Goal: Task Accomplishment & Management: Manage account settings

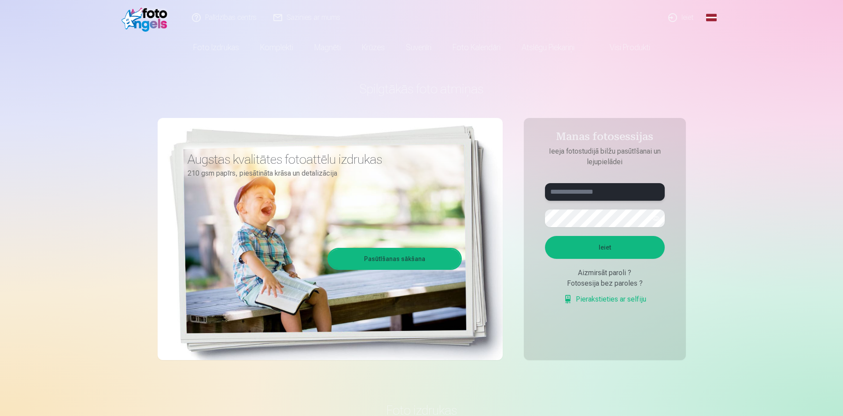
click at [607, 193] on input "text" at bounding box center [605, 192] width 120 height 18
click at [545, 236] on button "Ieiet" at bounding box center [605, 247] width 120 height 23
click at [659, 218] on button "button" at bounding box center [656, 218] width 17 height 17
click at [594, 191] on input "**********" at bounding box center [605, 192] width 120 height 18
click at [616, 251] on button "Ieiet" at bounding box center [605, 247] width 120 height 23
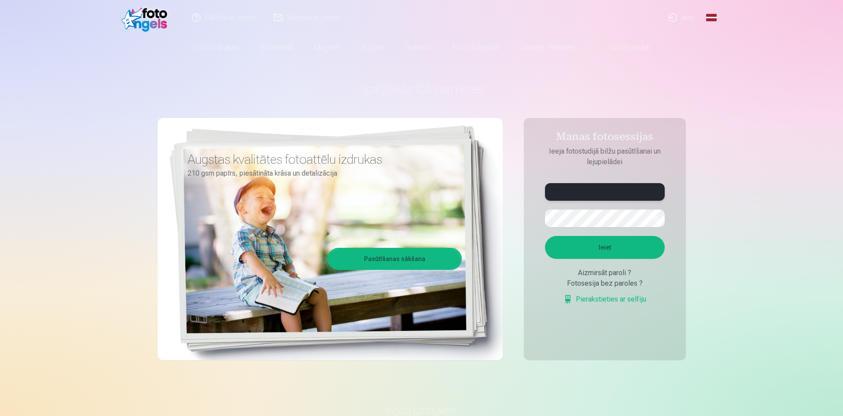
click at [603, 195] on input "******" at bounding box center [605, 192] width 120 height 18
click at [578, 190] on input "**********" at bounding box center [605, 192] width 120 height 18
click at [608, 245] on button "Ieiet" at bounding box center [605, 247] width 120 height 23
click at [581, 191] on input "**********" at bounding box center [605, 192] width 120 height 18
click at [614, 186] on input "**********" at bounding box center [605, 192] width 120 height 18
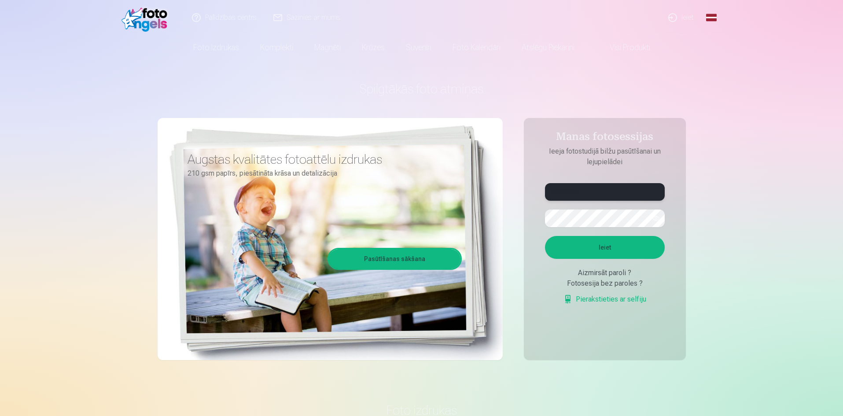
click at [574, 188] on input "**********" at bounding box center [605, 192] width 120 height 18
type input "**********"
click at [545, 236] on button "Ieiet" at bounding box center [605, 247] width 120 height 23
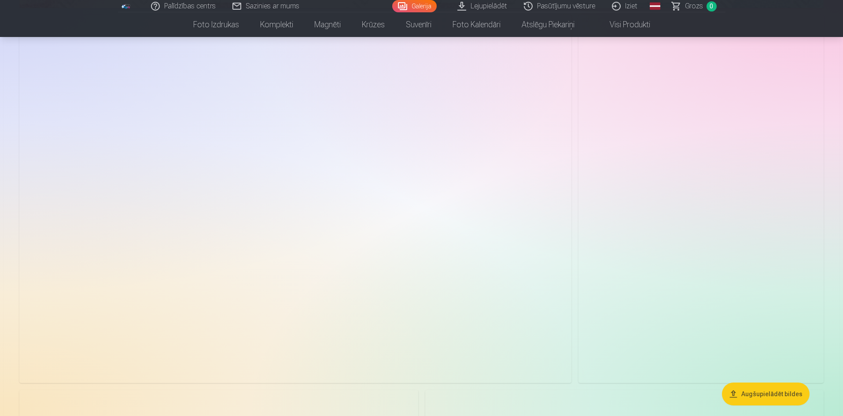
scroll to position [626, 0]
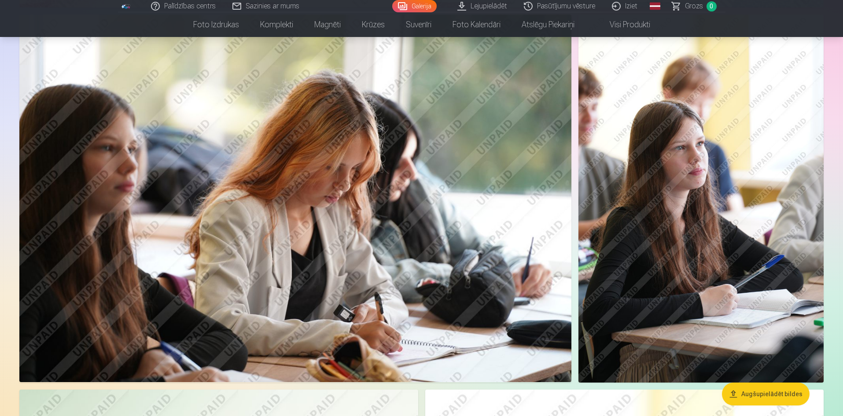
click at [720, 181] on img at bounding box center [700, 199] width 245 height 368
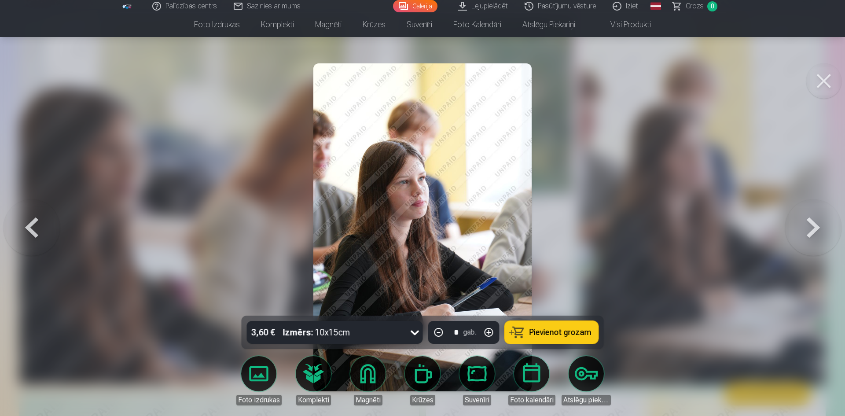
click at [823, 81] on button at bounding box center [823, 80] width 35 height 35
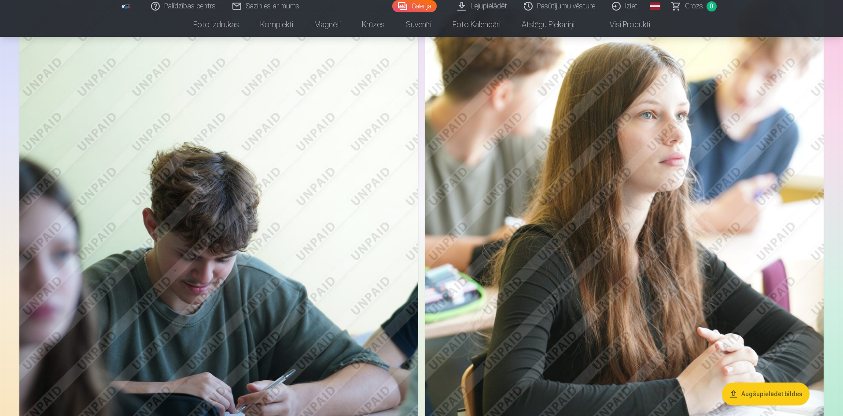
scroll to position [1072, 0]
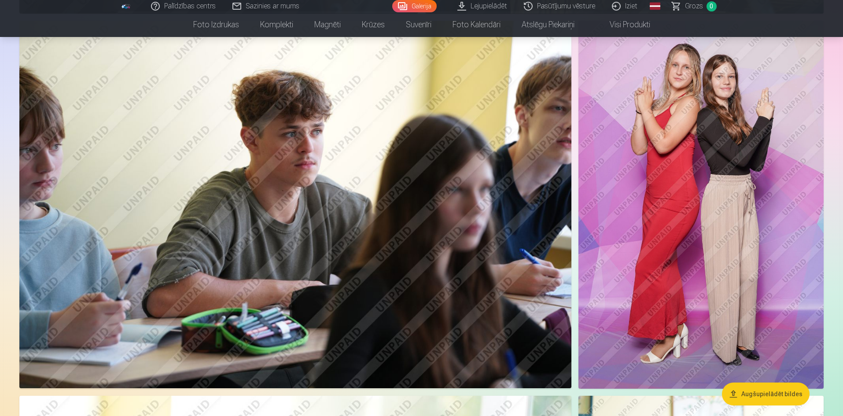
click at [722, 177] on img at bounding box center [700, 205] width 245 height 368
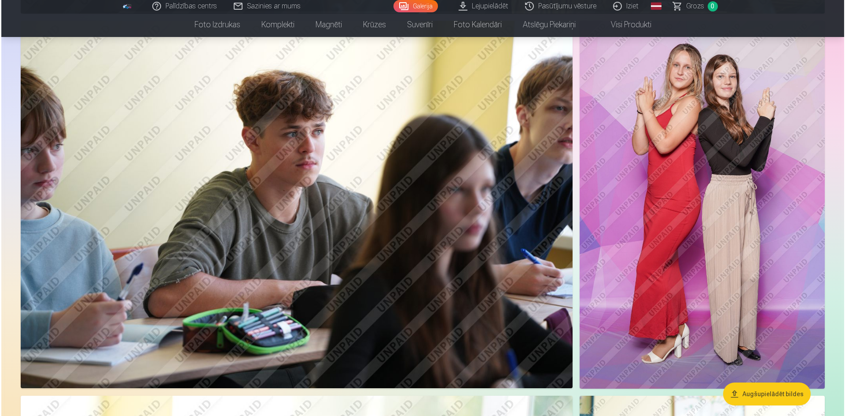
scroll to position [1603, 0]
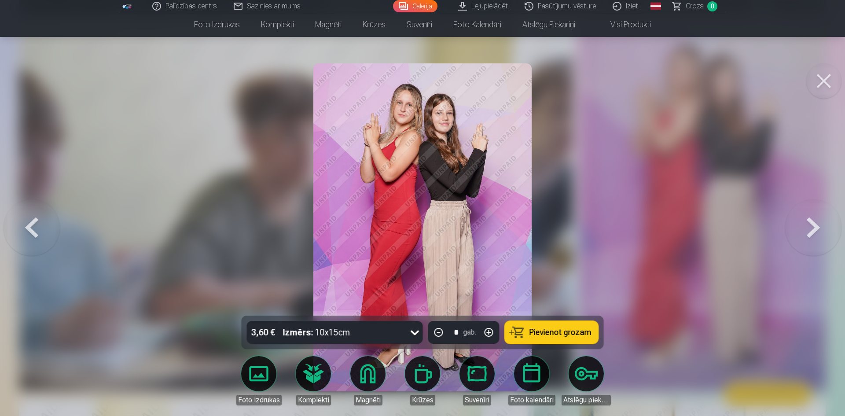
click at [817, 85] on button at bounding box center [823, 80] width 35 height 35
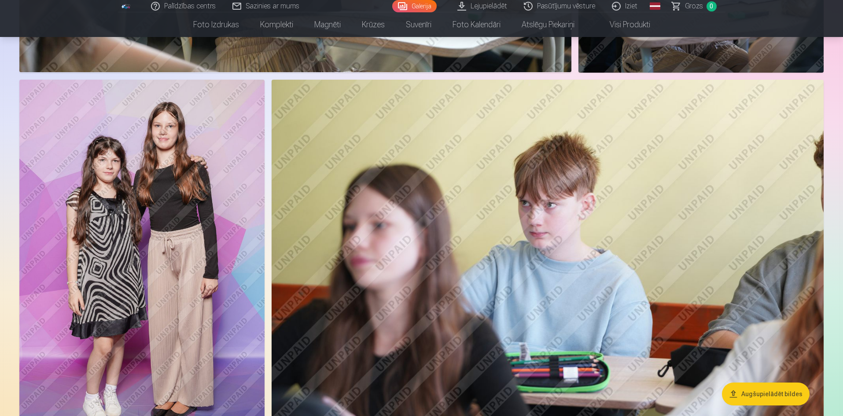
scroll to position [2292, 0]
click at [214, 197] on img at bounding box center [141, 263] width 245 height 368
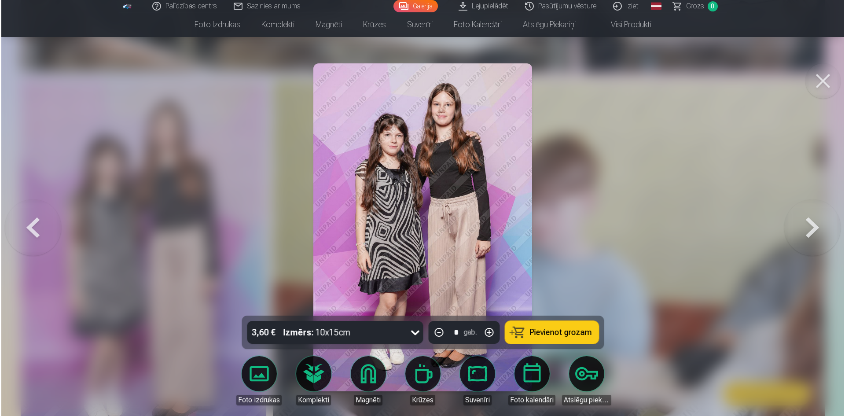
scroll to position [2297, 0]
click at [825, 81] on button at bounding box center [823, 80] width 35 height 35
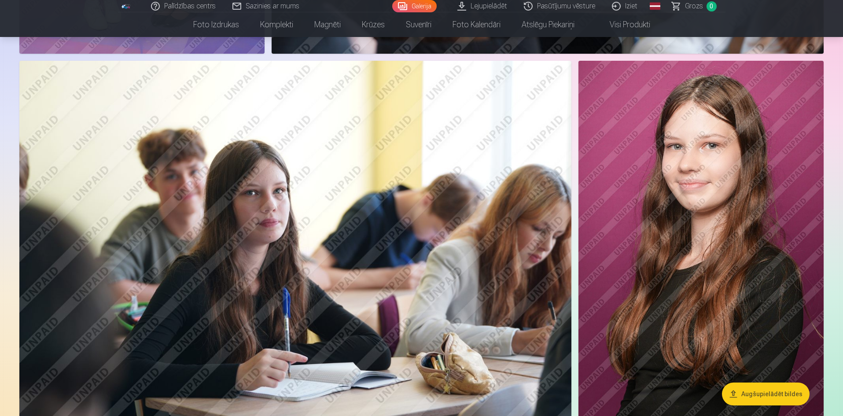
scroll to position [2686, 0]
click at [646, 178] on img at bounding box center [700, 244] width 245 height 368
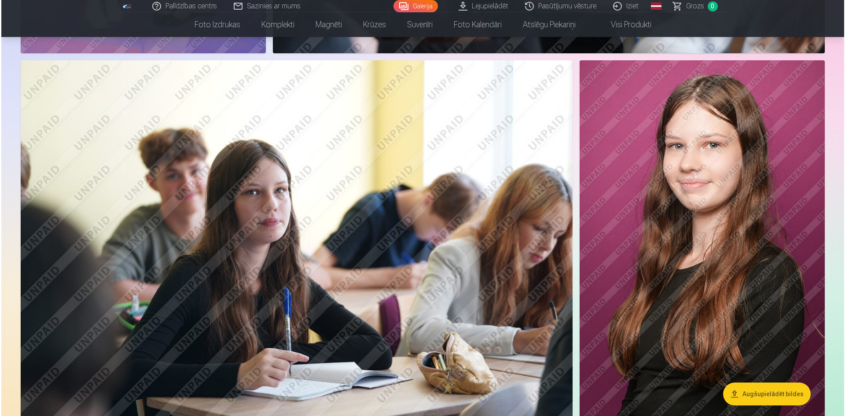
scroll to position [2692, 0]
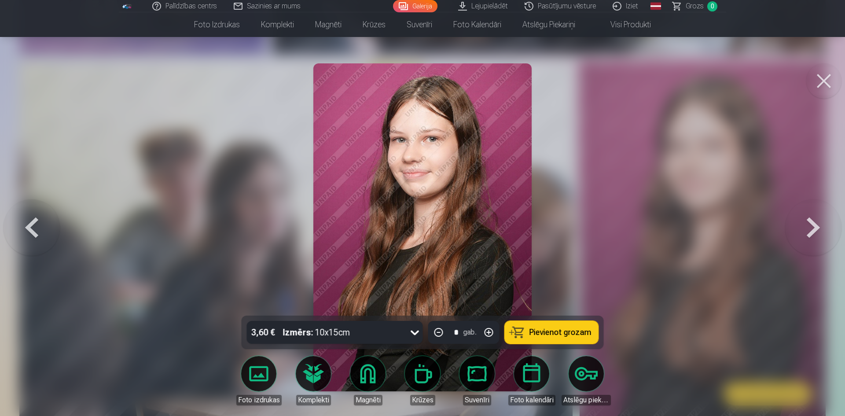
click at [829, 85] on button at bounding box center [823, 80] width 35 height 35
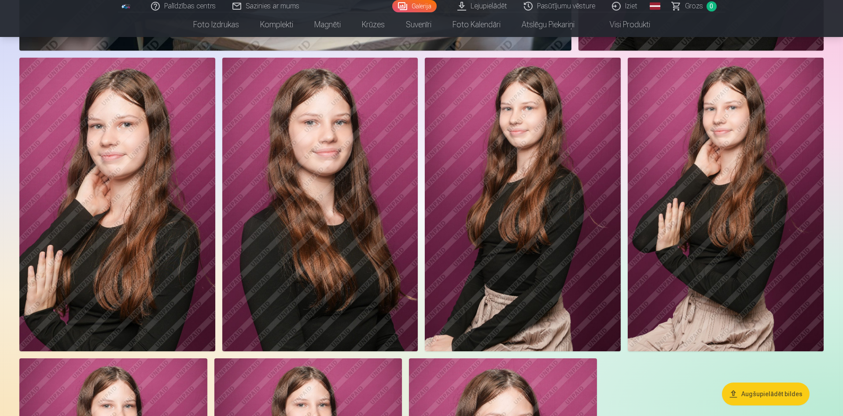
scroll to position [3064, 0]
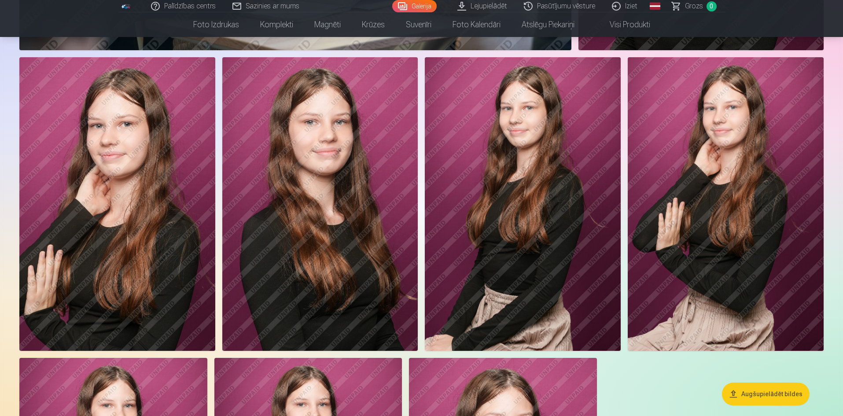
click at [176, 288] on img at bounding box center [117, 204] width 196 height 294
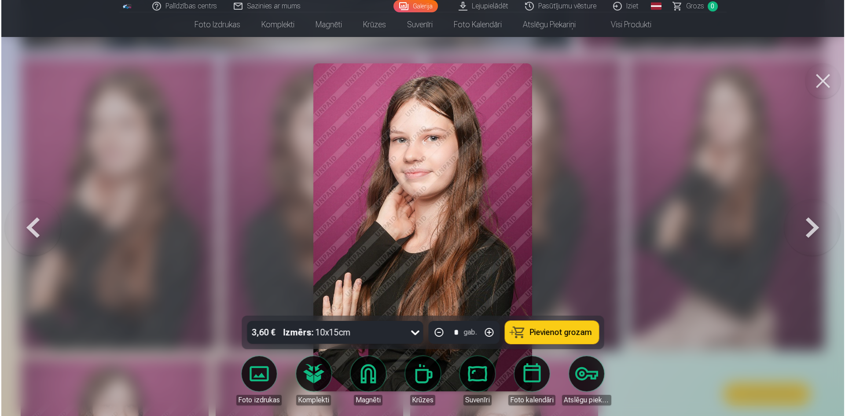
scroll to position [3071, 0]
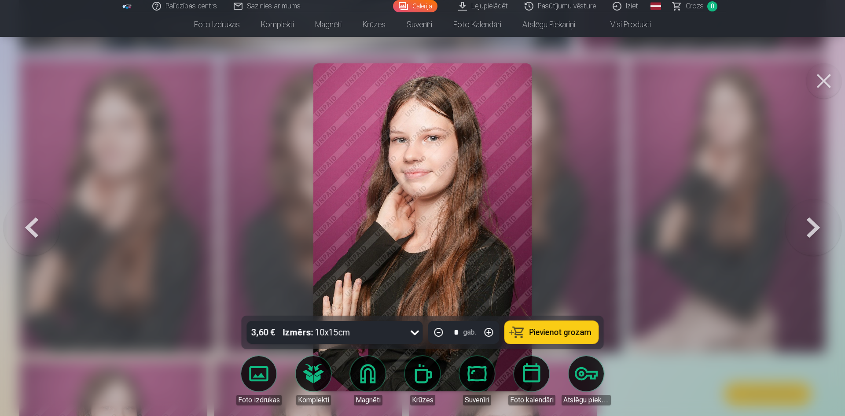
click at [835, 82] on button at bounding box center [823, 80] width 35 height 35
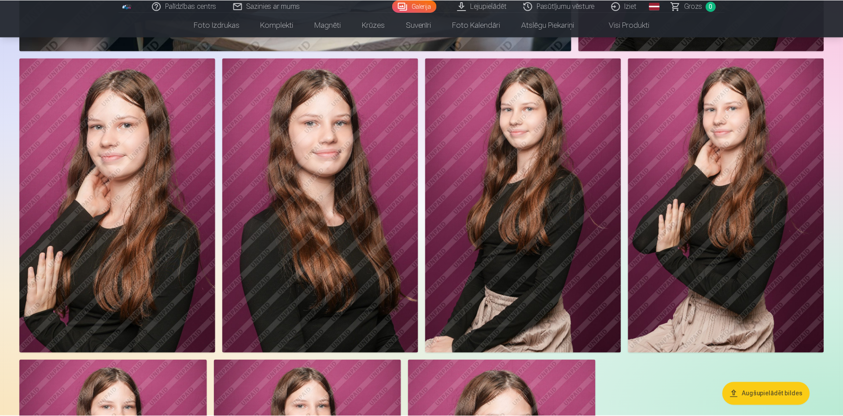
scroll to position [3064, 0]
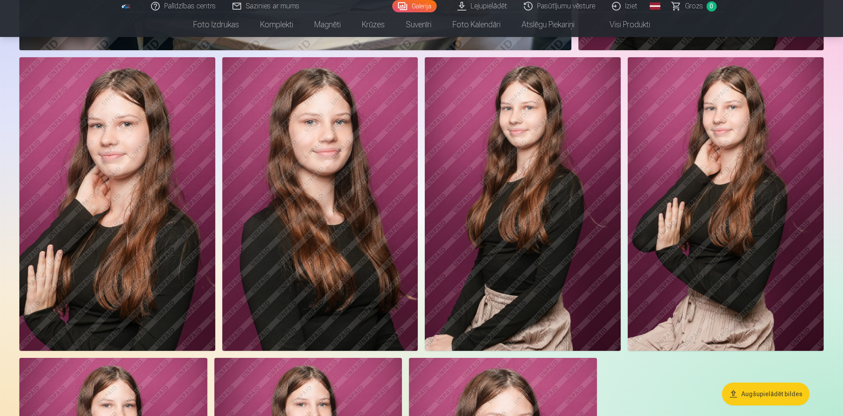
click at [356, 260] on img at bounding box center [320, 204] width 196 height 294
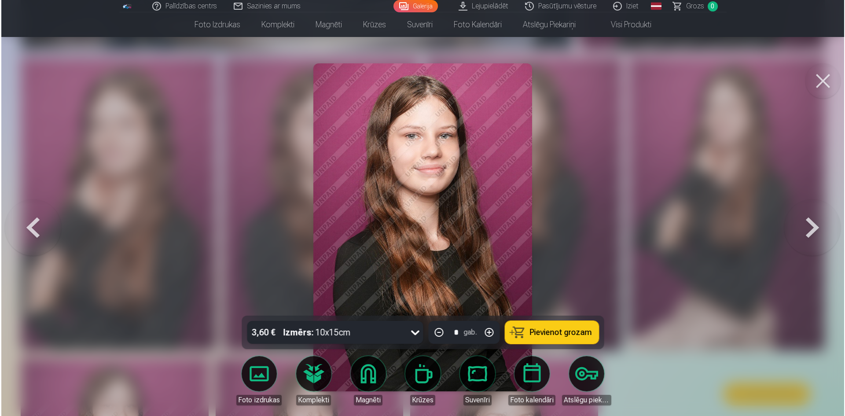
scroll to position [3071, 0]
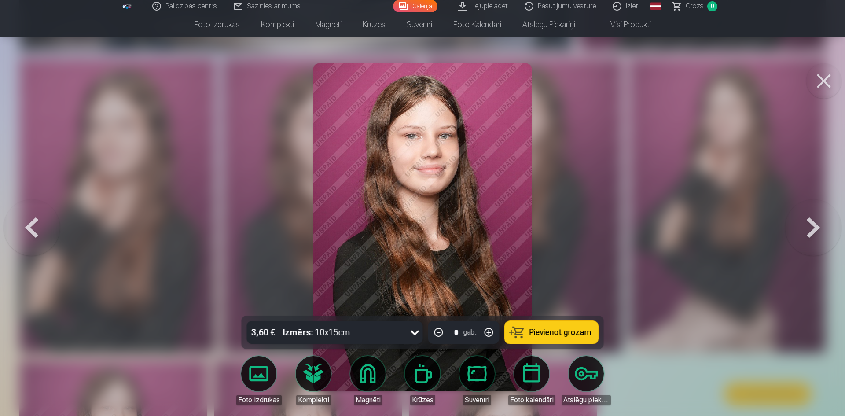
click at [821, 77] on button at bounding box center [823, 80] width 35 height 35
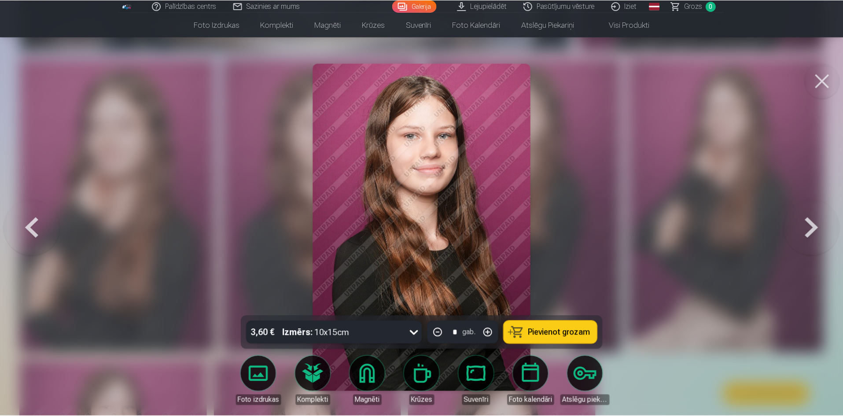
scroll to position [3064, 0]
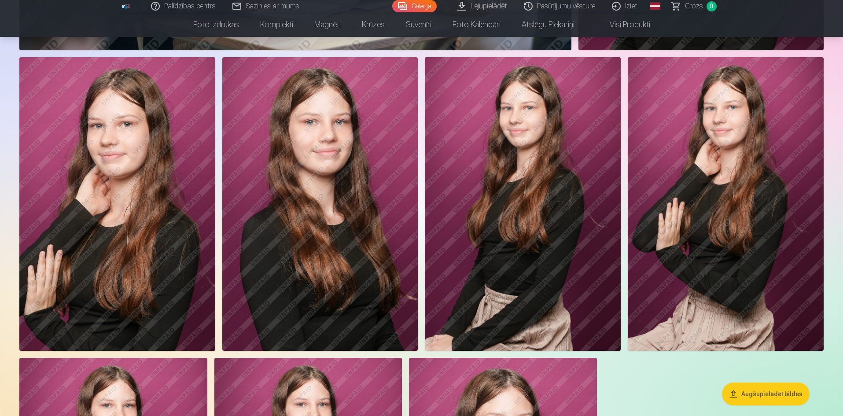
click at [497, 234] on img at bounding box center [523, 204] width 196 height 294
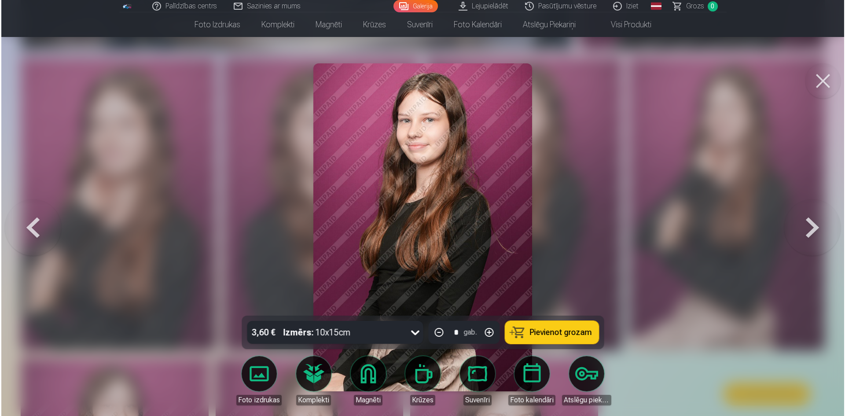
scroll to position [3071, 0]
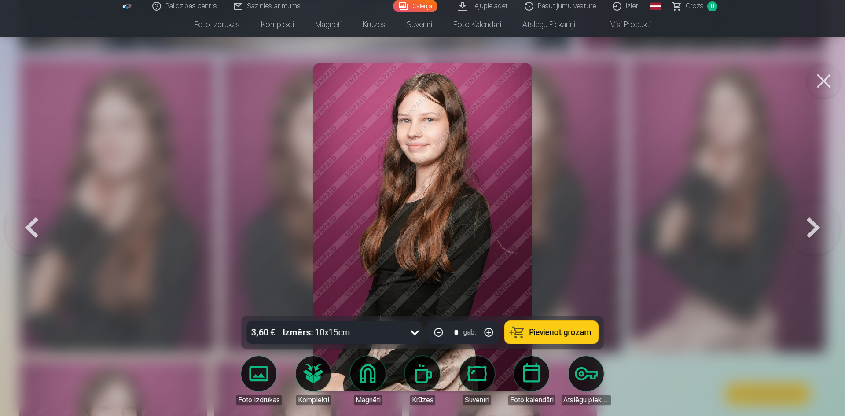
click at [822, 79] on button at bounding box center [823, 80] width 35 height 35
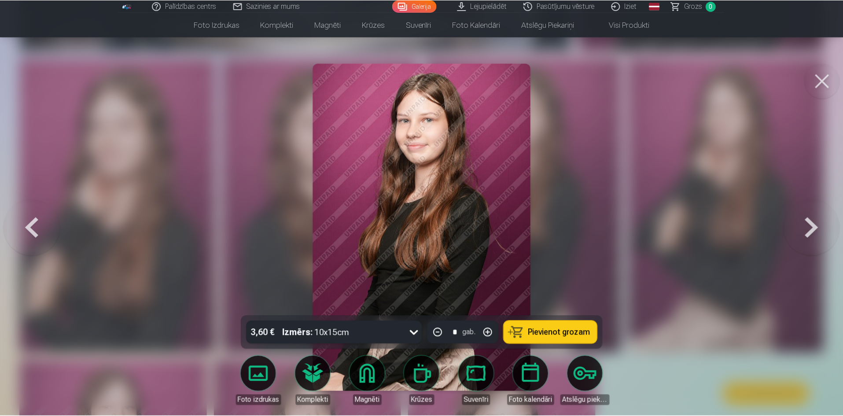
scroll to position [3064, 0]
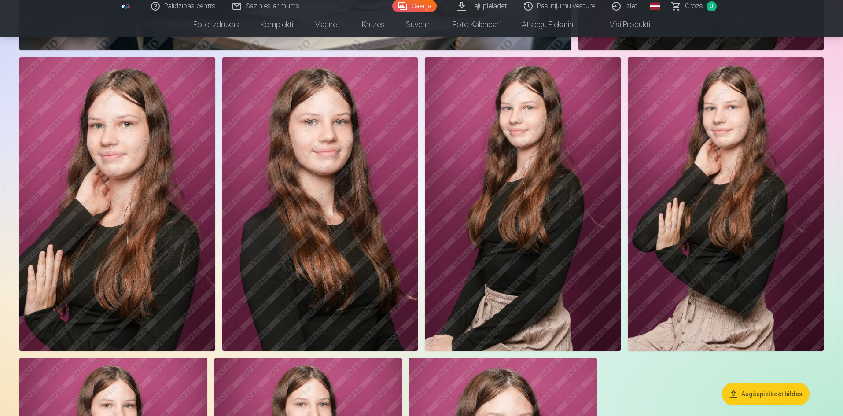
click at [744, 167] on img at bounding box center [726, 204] width 196 height 294
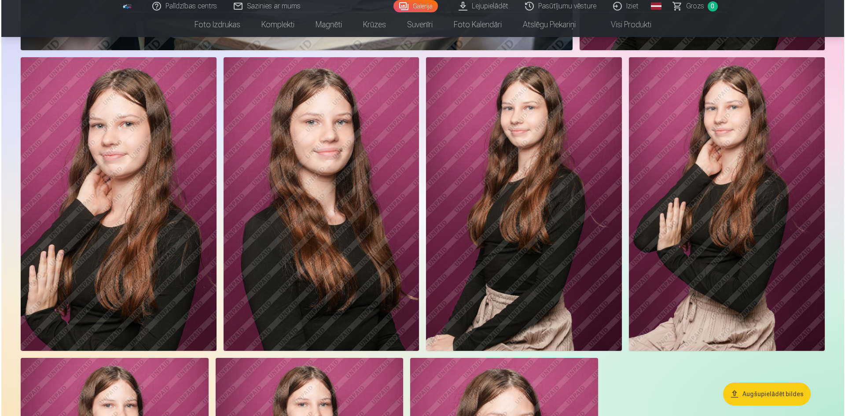
scroll to position [3071, 0]
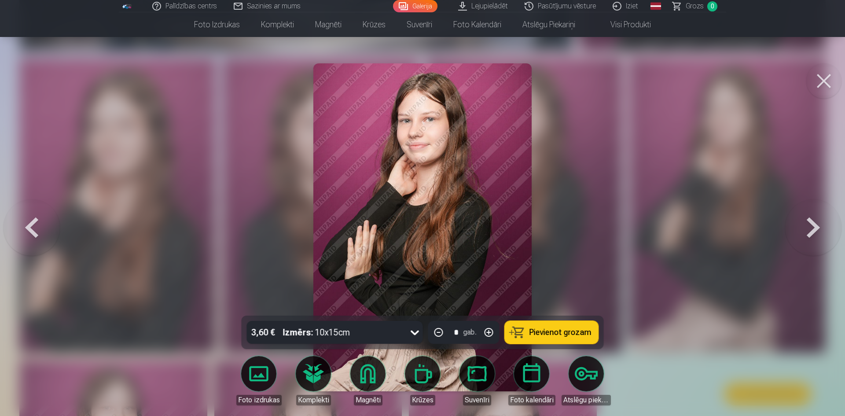
click at [825, 83] on button at bounding box center [823, 80] width 35 height 35
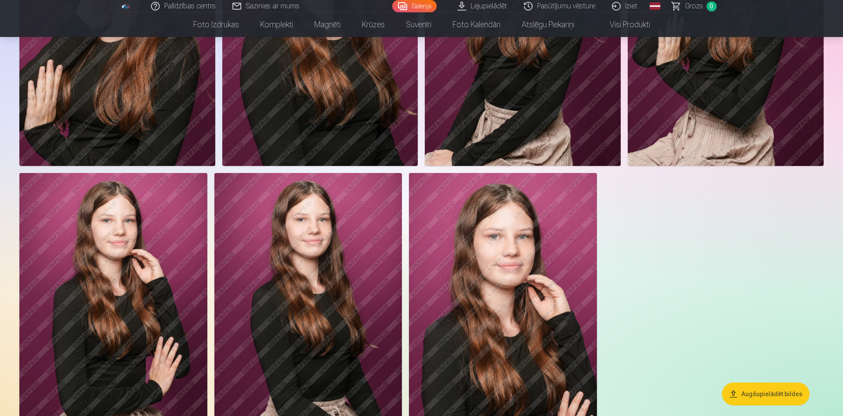
scroll to position [3314, 0]
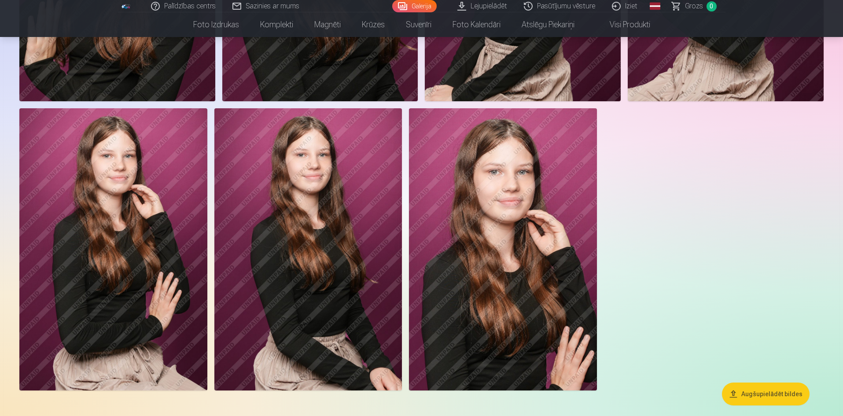
click at [110, 281] on img at bounding box center [113, 249] width 188 height 282
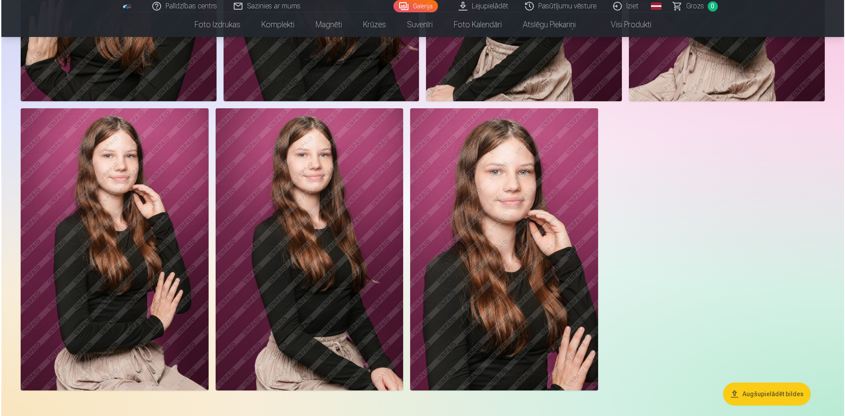
scroll to position [3322, 0]
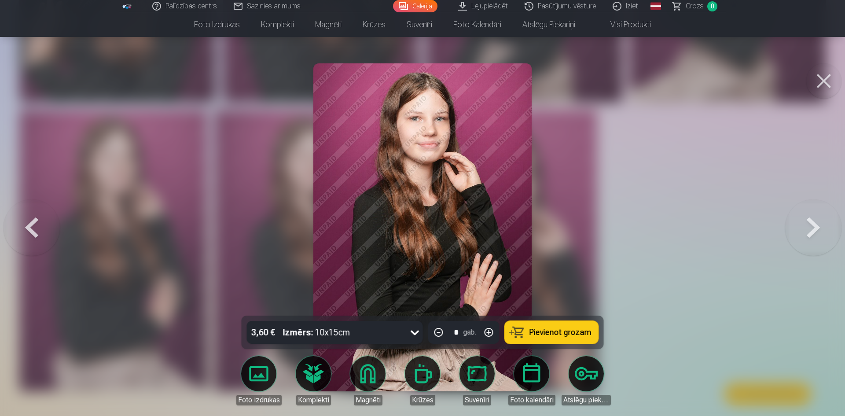
click at [825, 81] on button at bounding box center [823, 80] width 35 height 35
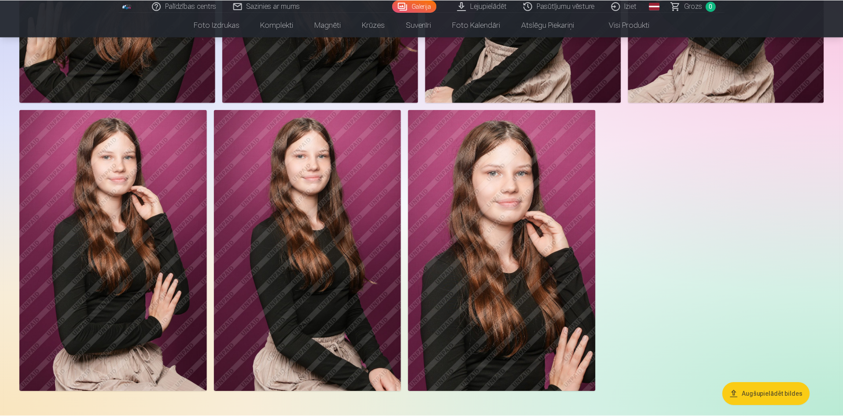
scroll to position [3314, 0]
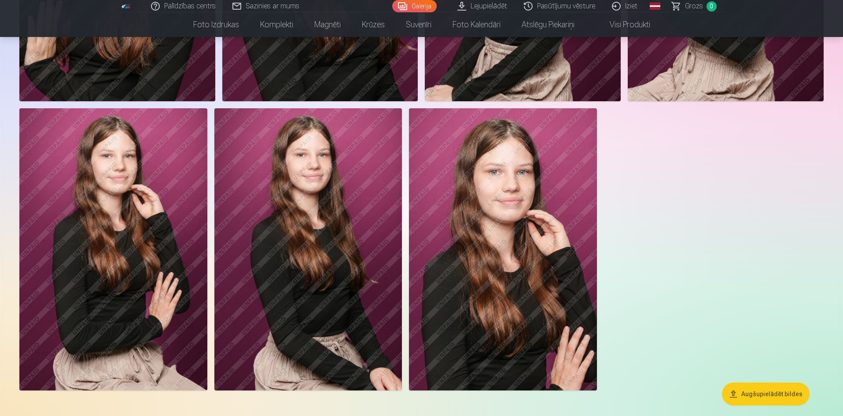
click at [315, 325] on img at bounding box center [308, 249] width 188 height 282
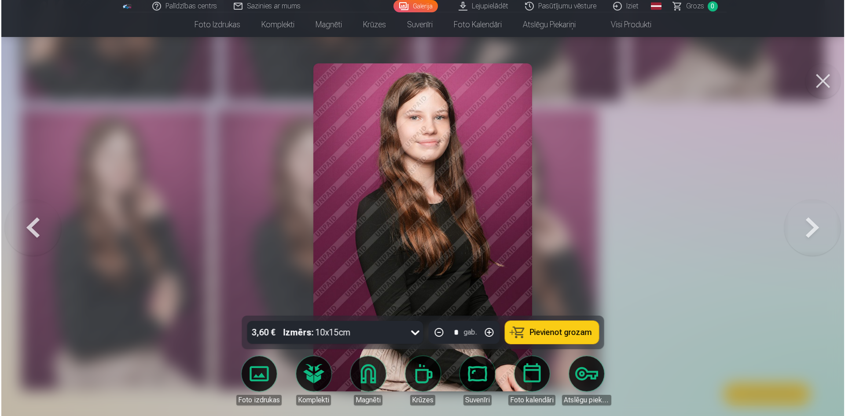
scroll to position [3322, 0]
click at [827, 77] on button at bounding box center [823, 80] width 35 height 35
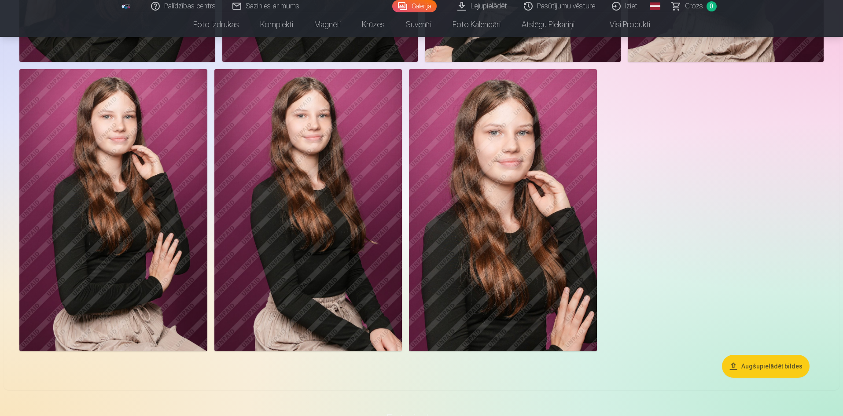
click at [527, 245] on img at bounding box center [503, 210] width 188 height 282
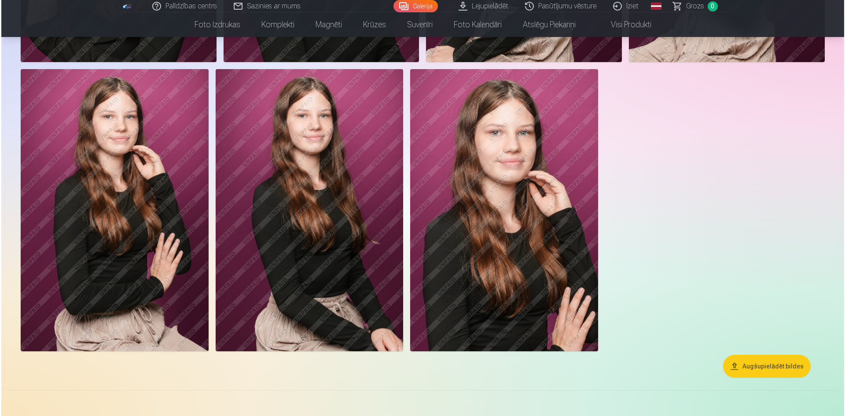
scroll to position [3361, 0]
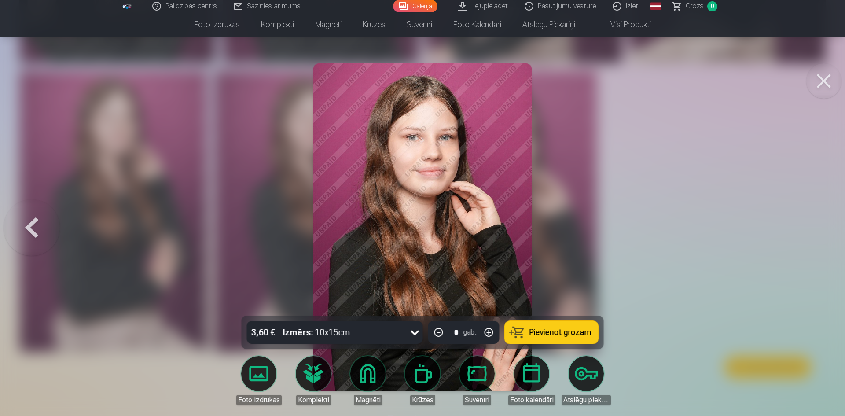
click at [829, 76] on button at bounding box center [823, 80] width 35 height 35
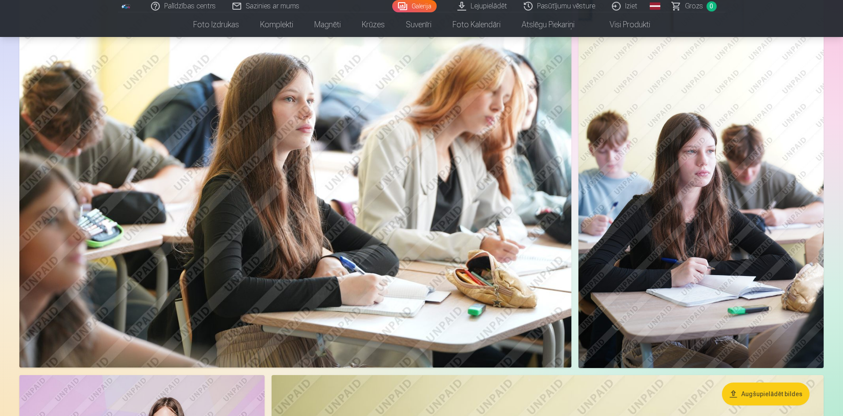
scroll to position [1997, 0]
